Goal: Information Seeking & Learning: Learn about a topic

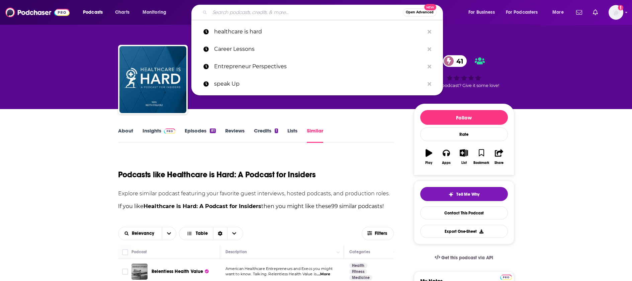
click at [221, 11] on input "Search podcasts, credits, & more..." at bounding box center [306, 12] width 193 height 11
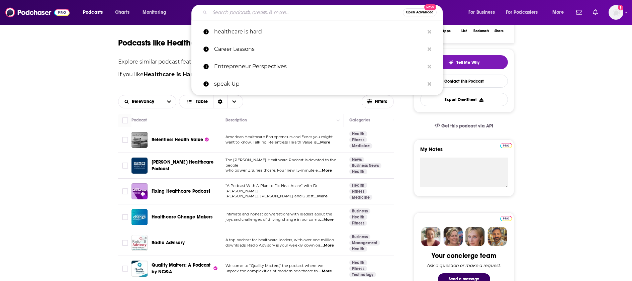
type input "Smart Money Circle"
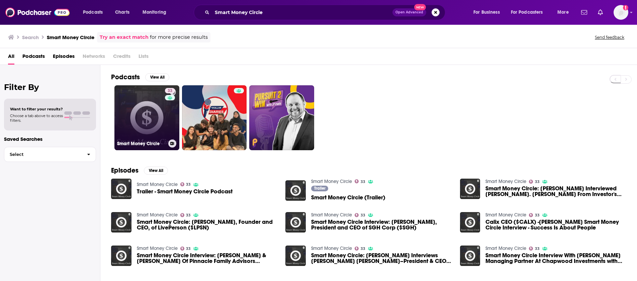
click at [138, 108] on link "33 Smart Money Circle" at bounding box center [146, 117] width 65 height 65
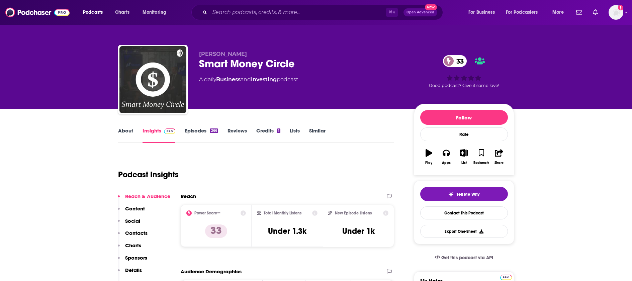
click at [124, 133] on link "About" at bounding box center [125, 134] width 15 height 15
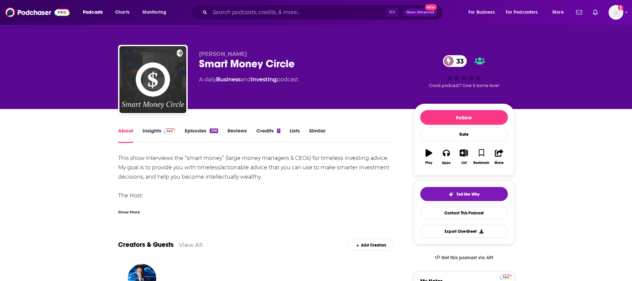
click at [131, 212] on div "Show More" at bounding box center [129, 211] width 22 height 6
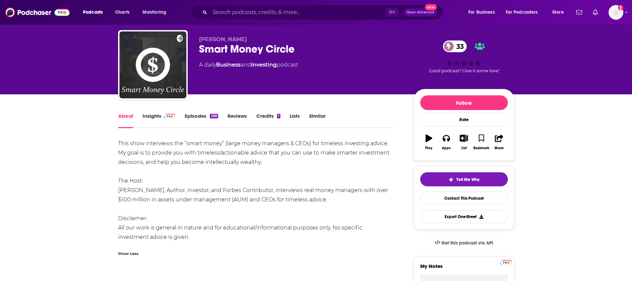
scroll to position [14, 0]
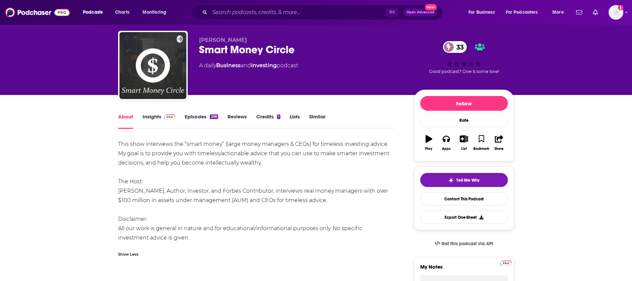
click at [231, 117] on link "Reviews" at bounding box center [237, 120] width 19 height 15
